Goal: Transaction & Acquisition: Purchase product/service

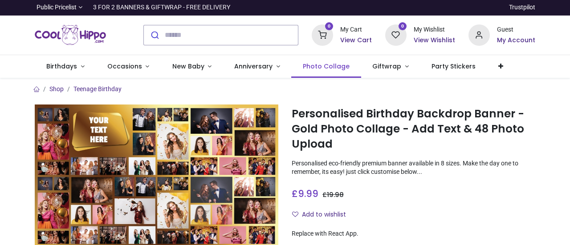
click at [319, 66] on span "Photo Collage" at bounding box center [326, 66] width 47 height 9
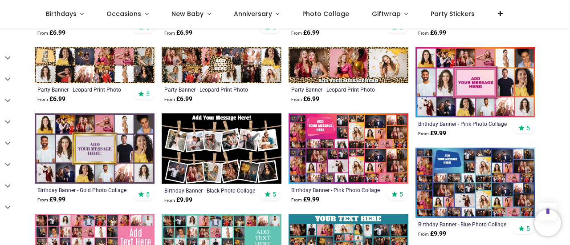
scroll to position [401, 0]
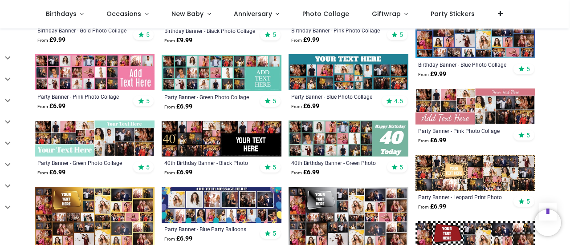
scroll to position [534, 0]
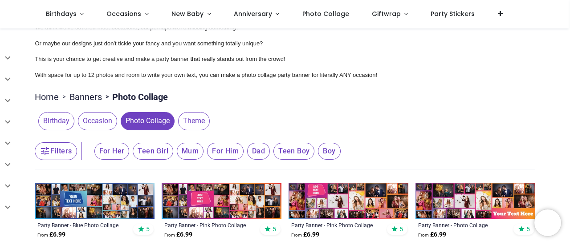
scroll to position [45, 0]
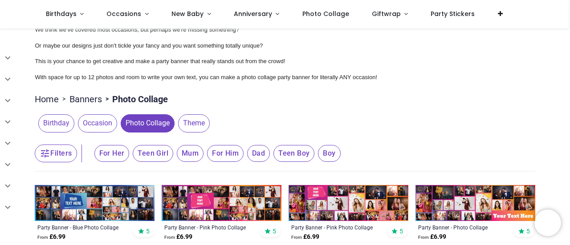
click at [54, 125] on span "Birthday" at bounding box center [56, 123] width 36 height 18
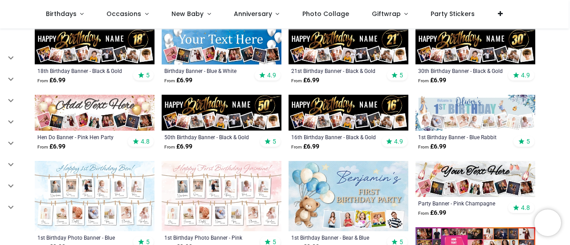
scroll to position [356, 0]
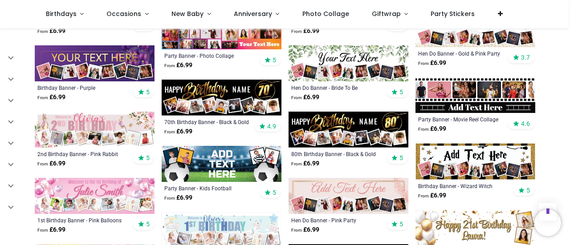
scroll to position [623, 0]
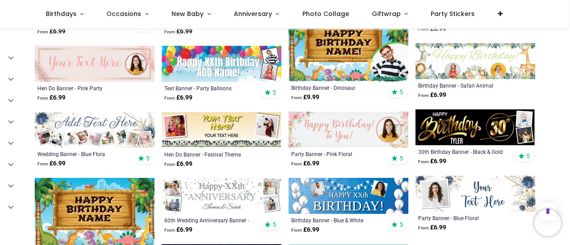
scroll to position [1380, 0]
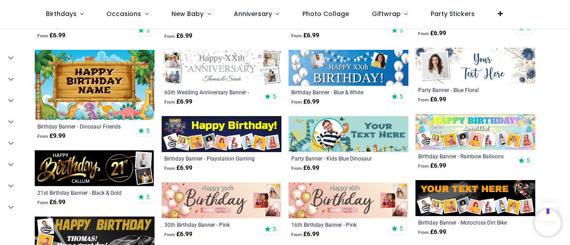
scroll to position [1514, 0]
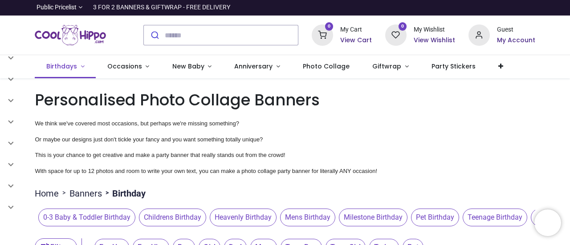
click at [52, 66] on span "Birthdays" at bounding box center [61, 66] width 31 height 9
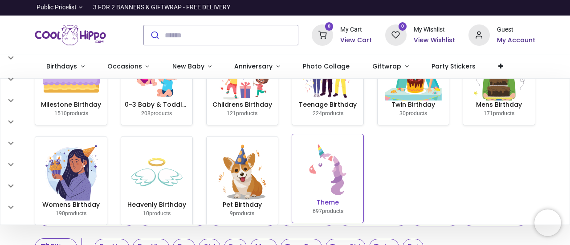
scroll to position [67, 0]
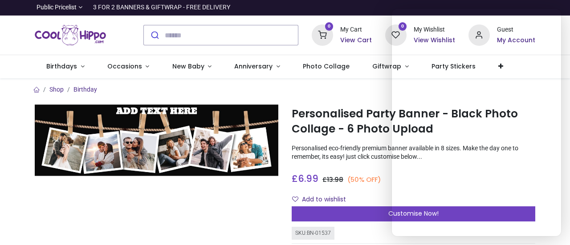
click at [212, 200] on div at bounding box center [156, 222] width 257 height 234
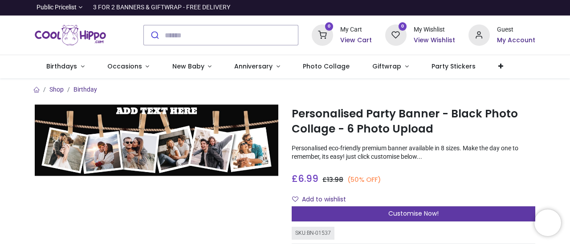
click at [415, 211] on span "Customise Now!" at bounding box center [413, 213] width 50 height 9
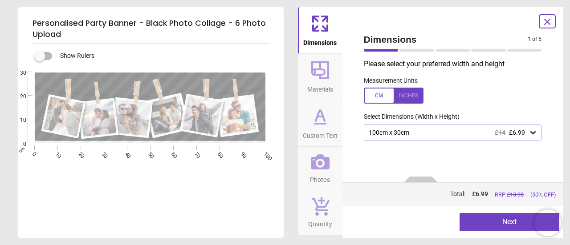
click at [471, 138] on div "100cm x 30cm £14 £6.99" at bounding box center [453, 132] width 178 height 17
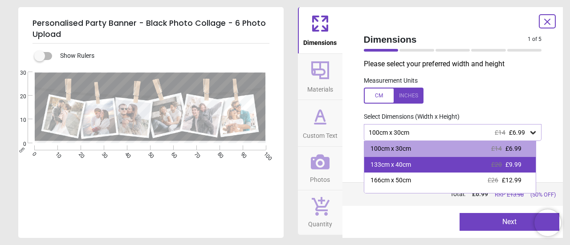
scroll to position [45, 0]
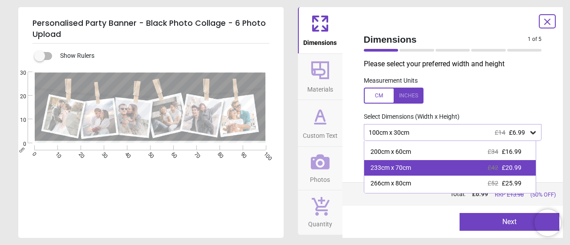
click at [471, 167] on div "233cm x 70cm £42 £20.99" at bounding box center [450, 168] width 172 height 16
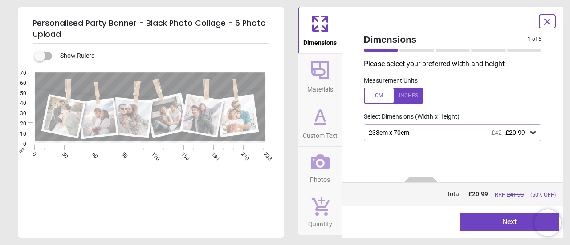
click at [332, 167] on button "Photos" at bounding box center [320, 169] width 45 height 44
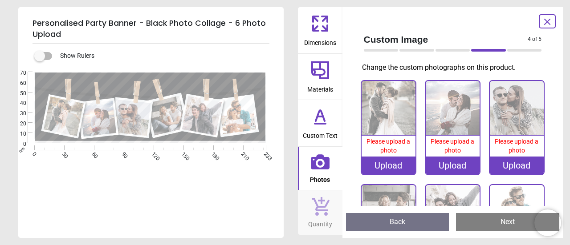
click at [393, 166] on div "Upload" at bounding box center [389, 166] width 54 height 18
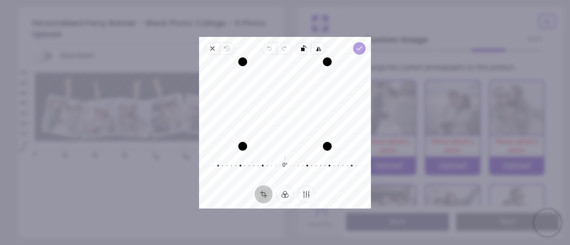
click at [360, 46] on icon "button" at bounding box center [359, 48] width 7 height 7
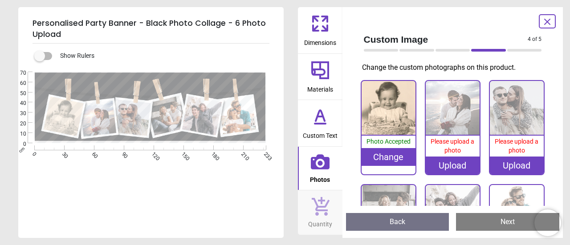
click at [455, 163] on div "Upload" at bounding box center [453, 166] width 54 height 18
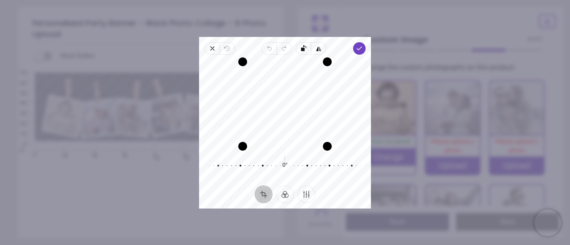
drag, startPoint x: 311, startPoint y: 102, endPoint x: 312, endPoint y: 110, distance: 8.1
click at [312, 110] on div "Recenter" at bounding box center [285, 104] width 158 height 85
click at [362, 45] on icon "button" at bounding box center [359, 48] width 7 height 7
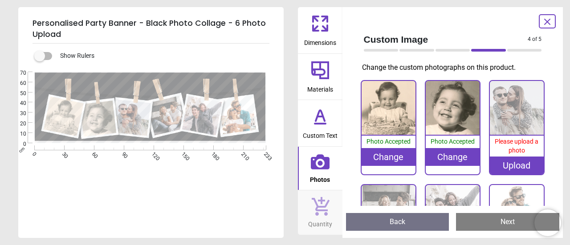
click at [516, 163] on div "Upload" at bounding box center [517, 166] width 54 height 18
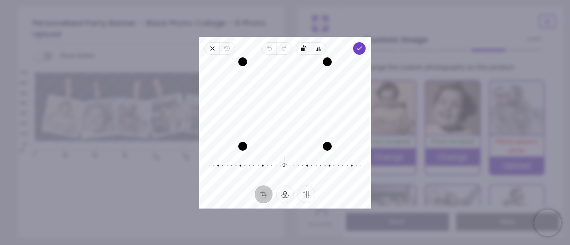
click at [282, 122] on div "Recenter" at bounding box center [285, 104] width 158 height 85
click at [357, 45] on icon "button" at bounding box center [359, 48] width 7 height 7
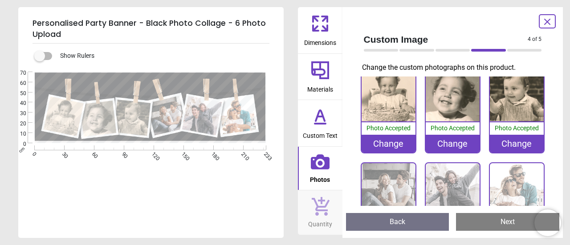
scroll to position [45, 0]
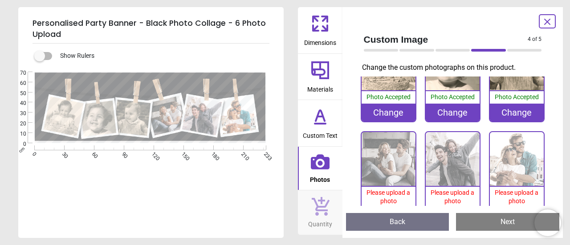
click at [381, 192] on span "Please upload a photo" at bounding box center [388, 197] width 44 height 16
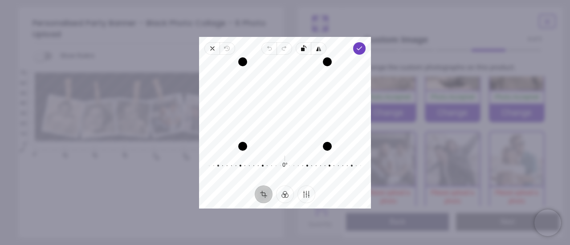
click at [285, 121] on div "Recenter" at bounding box center [285, 104] width 158 height 85
click at [359, 47] on icon "button" at bounding box center [359, 48] width 7 height 7
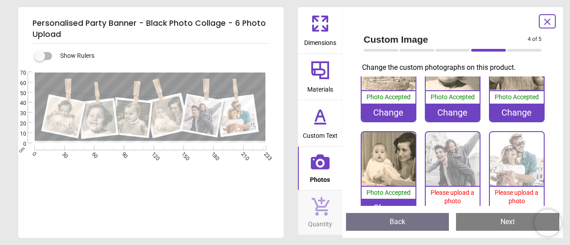
click at [447, 163] on img at bounding box center [453, 159] width 54 height 54
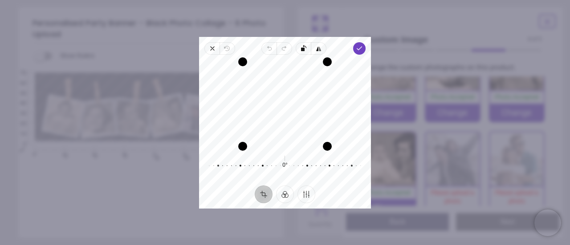
drag, startPoint x: 293, startPoint y: 125, endPoint x: 295, endPoint y: 133, distance: 7.8
click at [295, 133] on div "Recenter" at bounding box center [285, 104] width 158 height 85
click at [358, 45] on icon "button" at bounding box center [359, 48] width 7 height 7
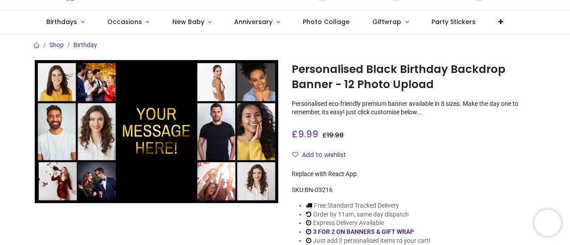
scroll to position [45, 0]
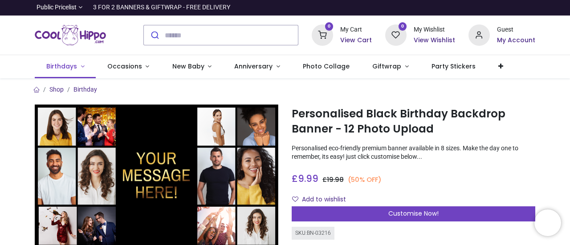
click at [75, 65] on span "Birthdays" at bounding box center [61, 66] width 31 height 9
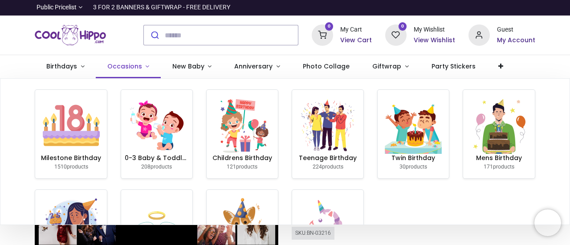
click at [135, 67] on span "Occasions" at bounding box center [124, 66] width 35 height 9
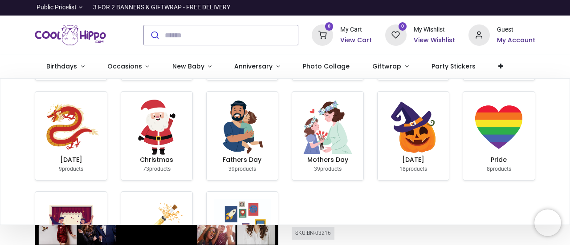
scroll to position [45, 0]
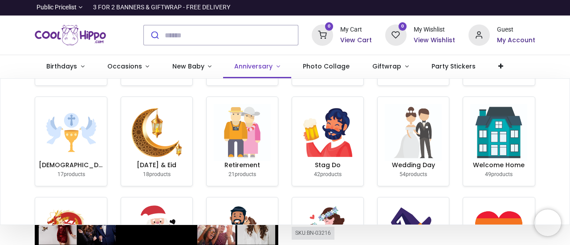
click at [272, 64] on link "Anniversary" at bounding box center [257, 66] width 69 height 23
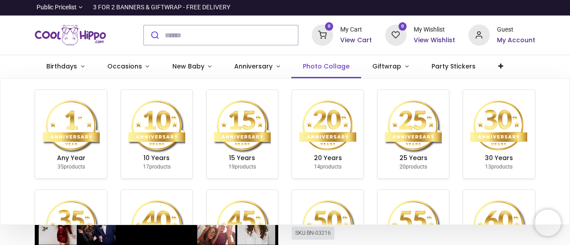
click at [334, 66] on span "Photo Collage" at bounding box center [326, 66] width 47 height 9
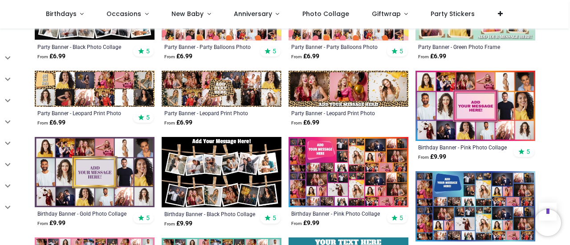
scroll to position [401, 0]
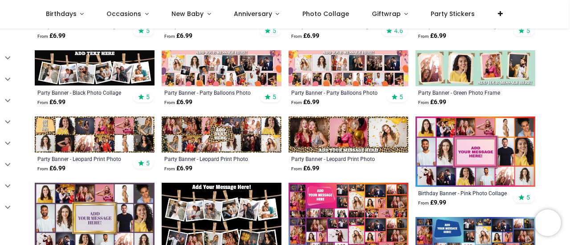
scroll to position [267, 0]
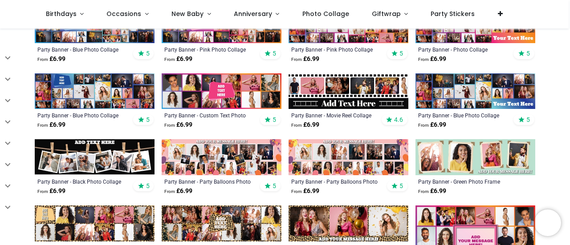
scroll to position [178, 0]
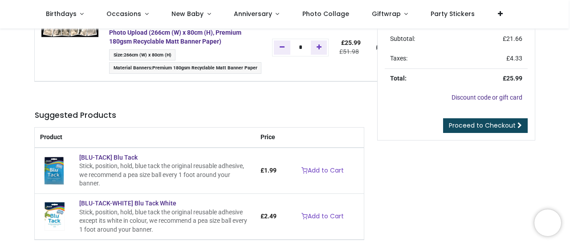
scroll to position [89, 0]
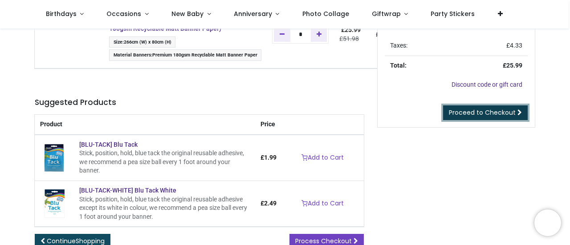
click at [483, 113] on span "Proceed to Checkout" at bounding box center [482, 112] width 67 height 9
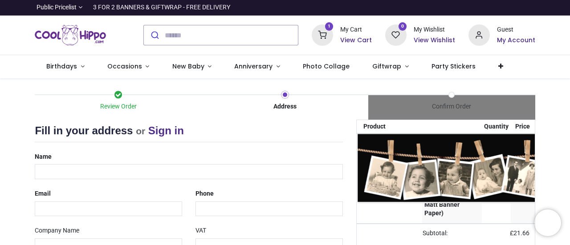
scroll to position [45, 0]
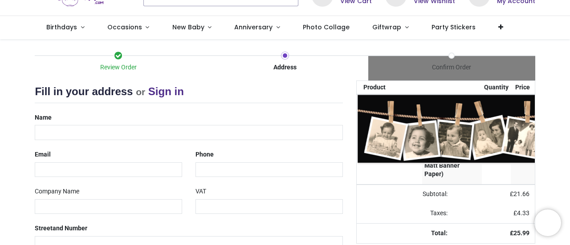
select select "***"
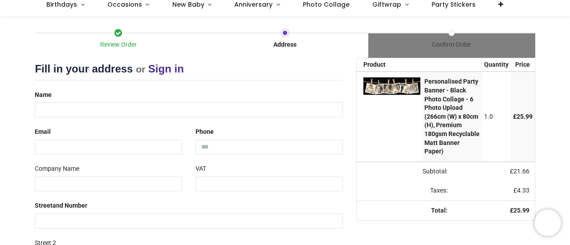
scroll to position [0, 0]
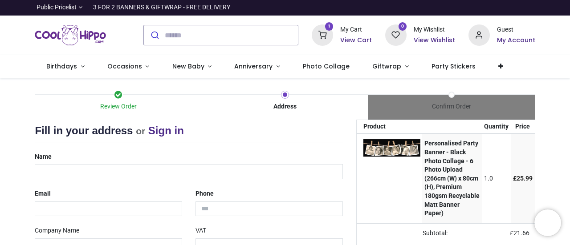
click at [144, 151] on div "Name" at bounding box center [188, 165] width 321 height 30
click at [142, 168] on input "text" at bounding box center [189, 171] width 308 height 15
type input "**********"
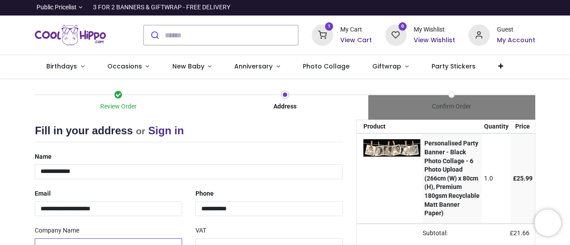
type input "**********"
type input "*******"
select select "***"
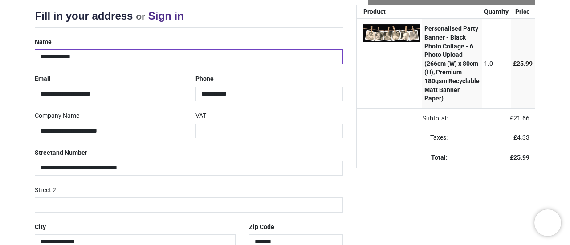
scroll to position [204, 0]
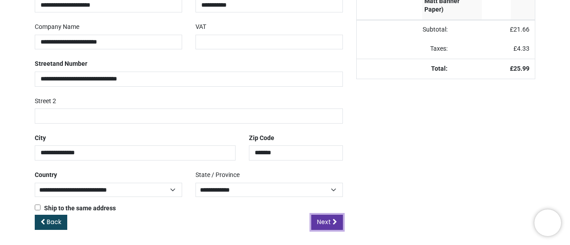
click at [323, 221] on span "Next" at bounding box center [324, 222] width 14 height 9
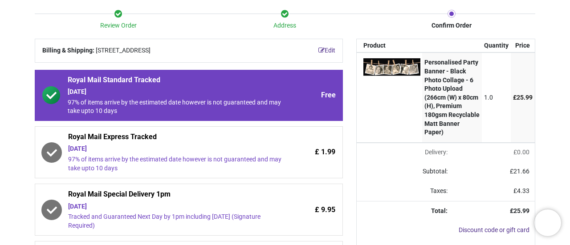
scroll to position [89, 0]
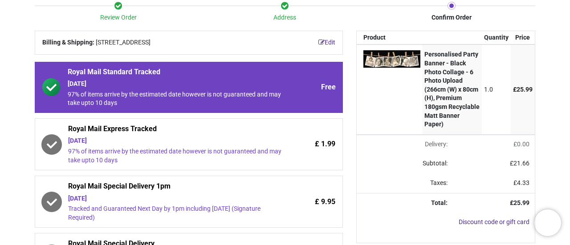
click at [194, 89] on div "[DATE]" at bounding box center [175, 84] width 214 height 9
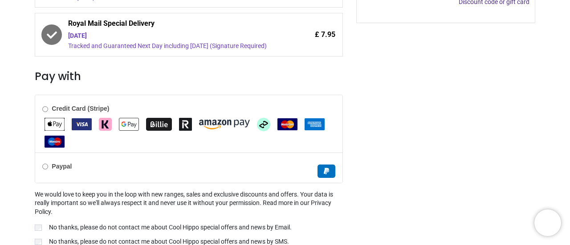
scroll to position [354, 0]
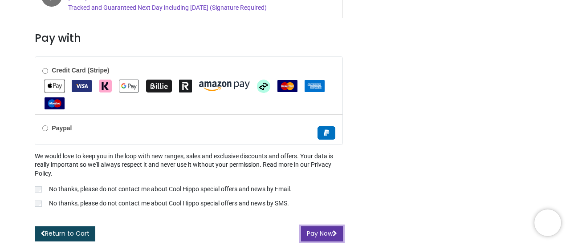
click at [314, 232] on button "Pay Now" at bounding box center [322, 234] width 42 height 15
